Goal: Check status: Check status

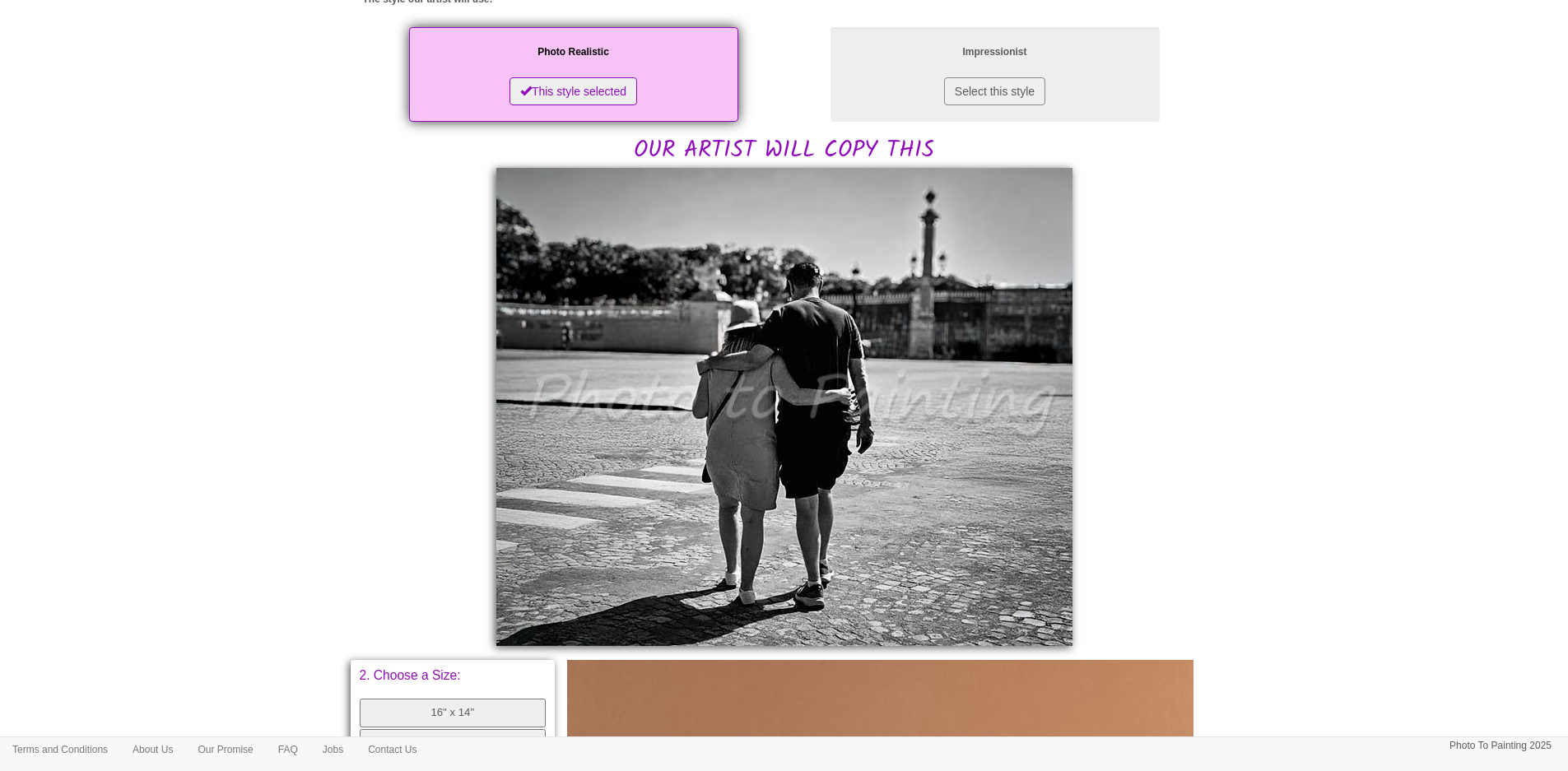
scroll to position [330, 0]
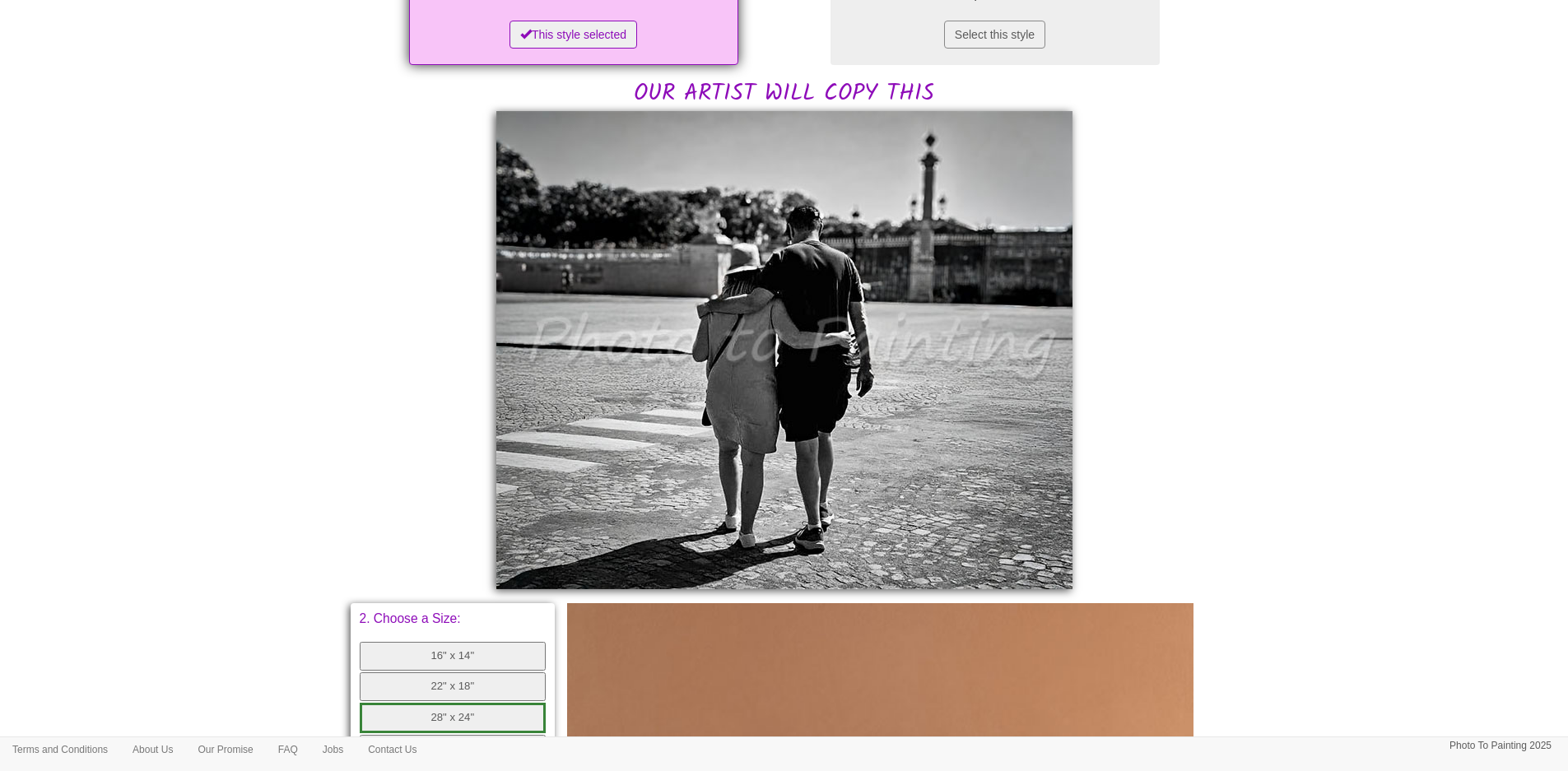
click at [782, 279] on img at bounding box center [785, 350] width 576 height 478
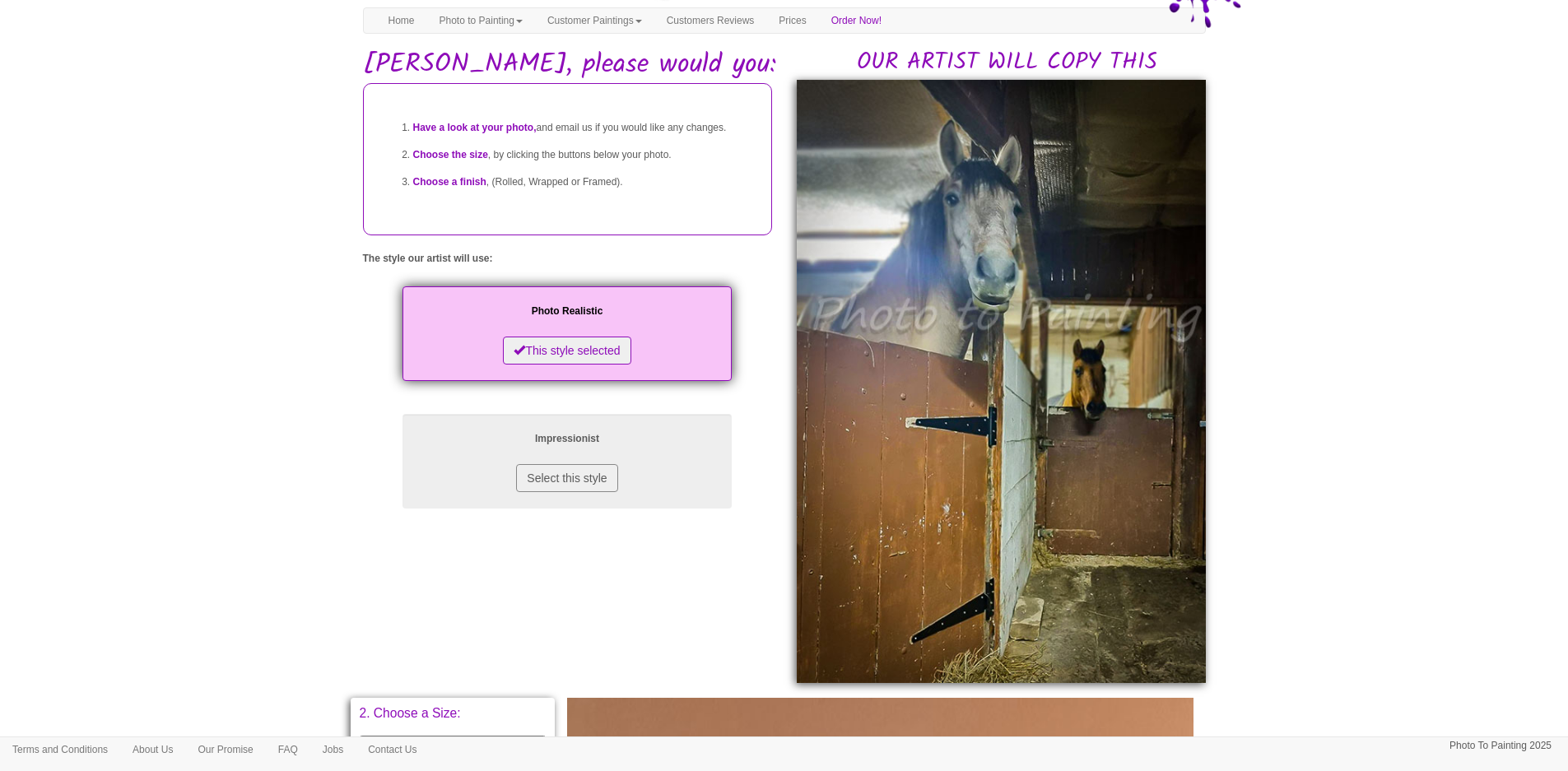
scroll to position [77, 0]
